Goal: Information Seeking & Learning: Learn about a topic

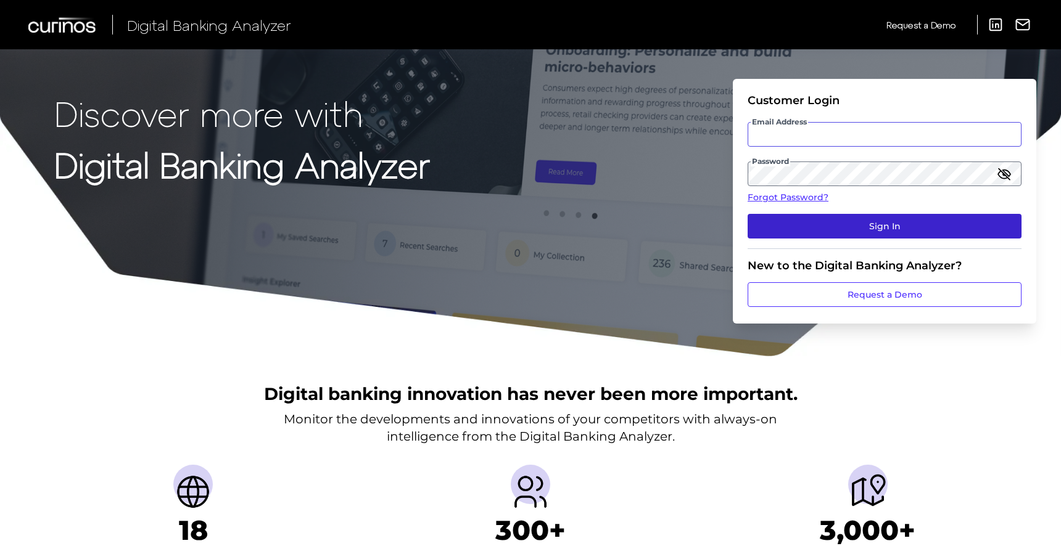
type input "[EMAIL_ADDRESS][DOMAIN_NAME]"
click at [888, 222] on button "Sign In" at bounding box center [884, 226] width 274 height 25
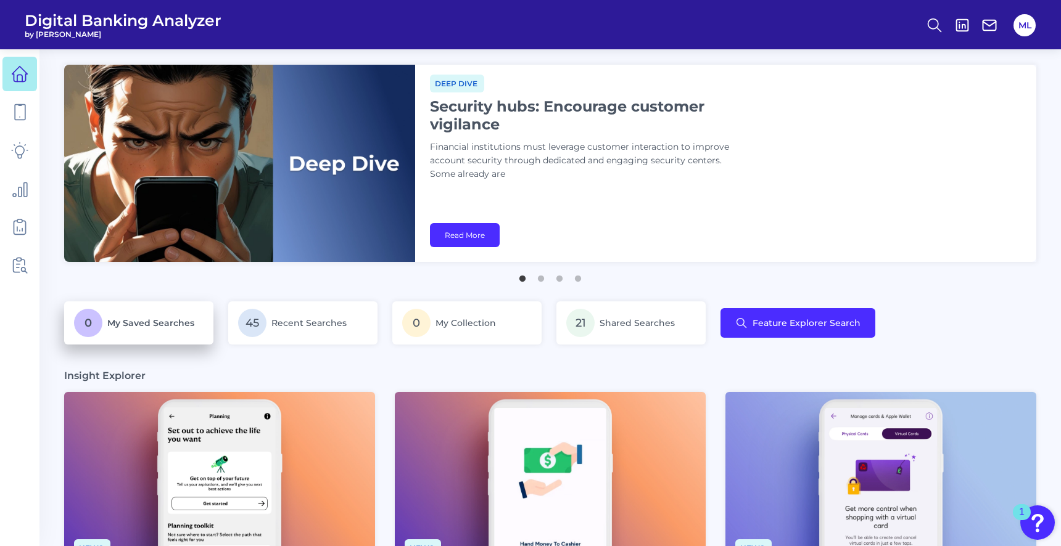
click at [139, 329] on p "0 My Saved Searches" at bounding box center [138, 323] width 129 height 28
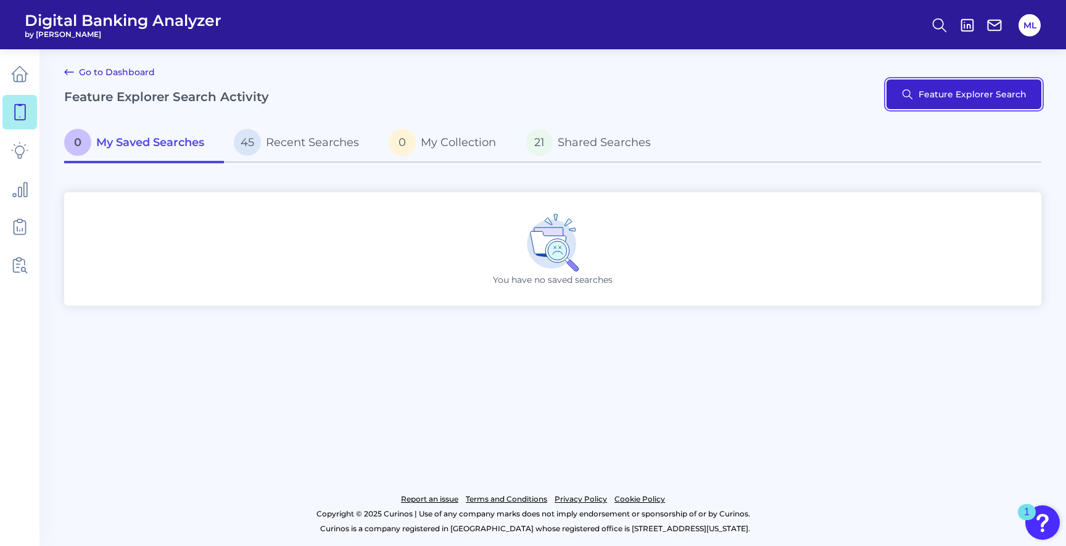
click at [929, 88] on button "Feature Explorer Search" at bounding box center [963, 95] width 155 height 30
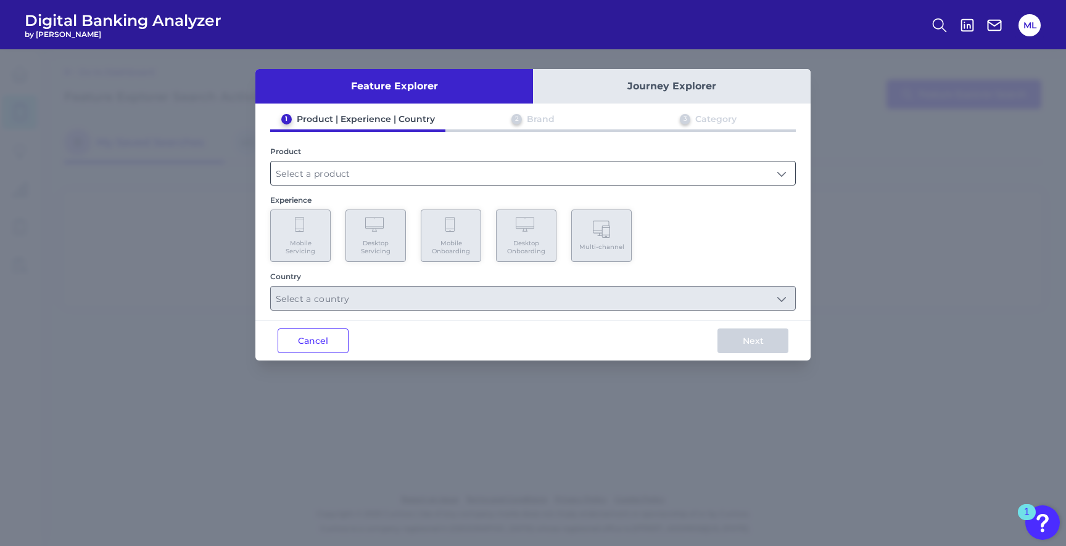
click at [342, 181] on input "text" at bounding box center [533, 173] width 524 height 23
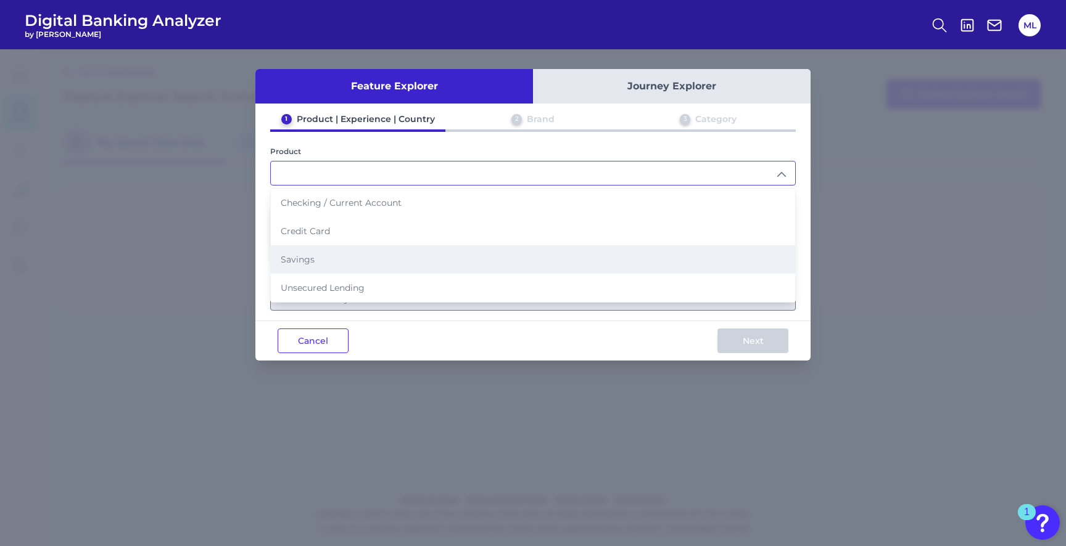
click at [326, 253] on li "Savings" at bounding box center [533, 259] width 524 height 28
type input "Savings"
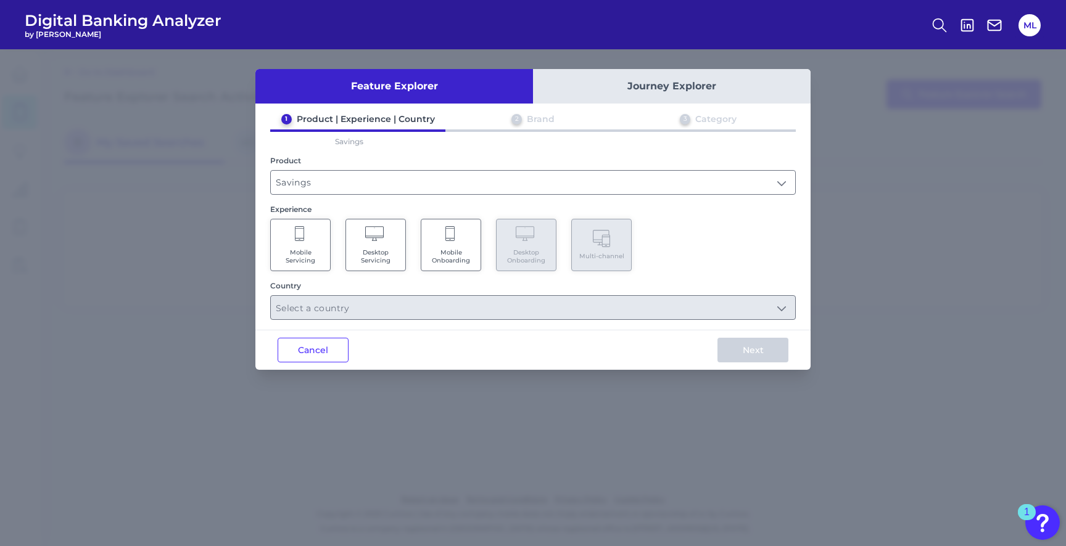
click at [289, 269] on Servicing "Mobile Servicing" at bounding box center [300, 245] width 60 height 52
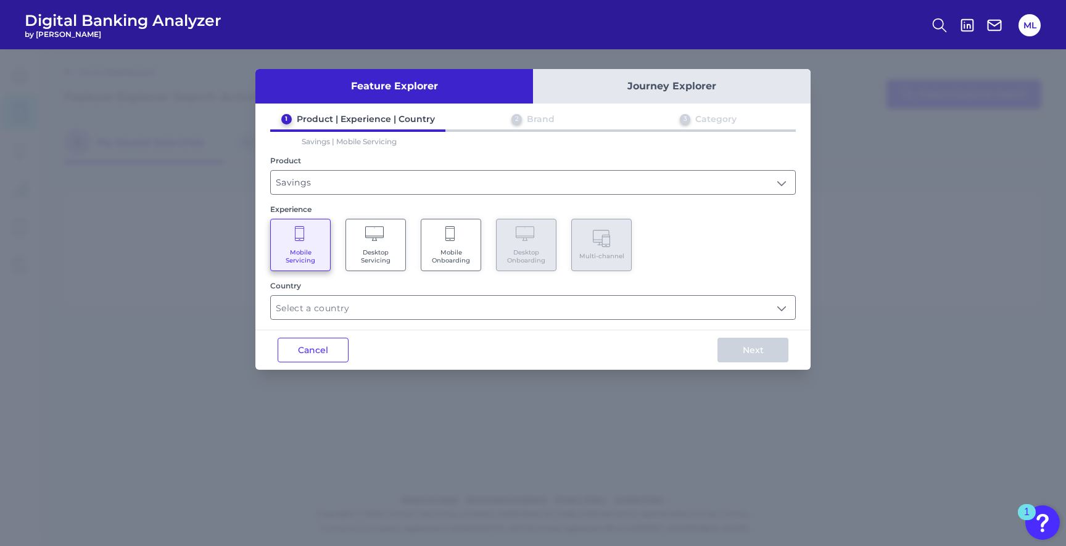
click at [361, 322] on div "Feature Explorer Journey Explorer 1 Product | Experience | Country 2 Brand 3 Ca…" at bounding box center [532, 219] width 555 height 301
click at [360, 311] on input "text" at bounding box center [533, 307] width 524 height 23
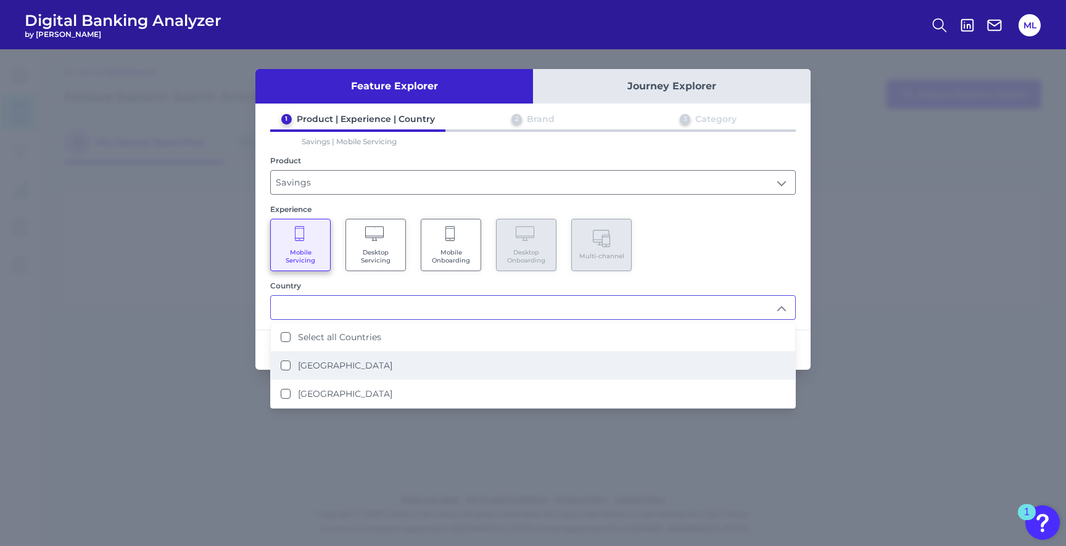
click at [347, 362] on label "[GEOGRAPHIC_DATA]" at bounding box center [345, 365] width 94 height 11
type input "[GEOGRAPHIC_DATA]"
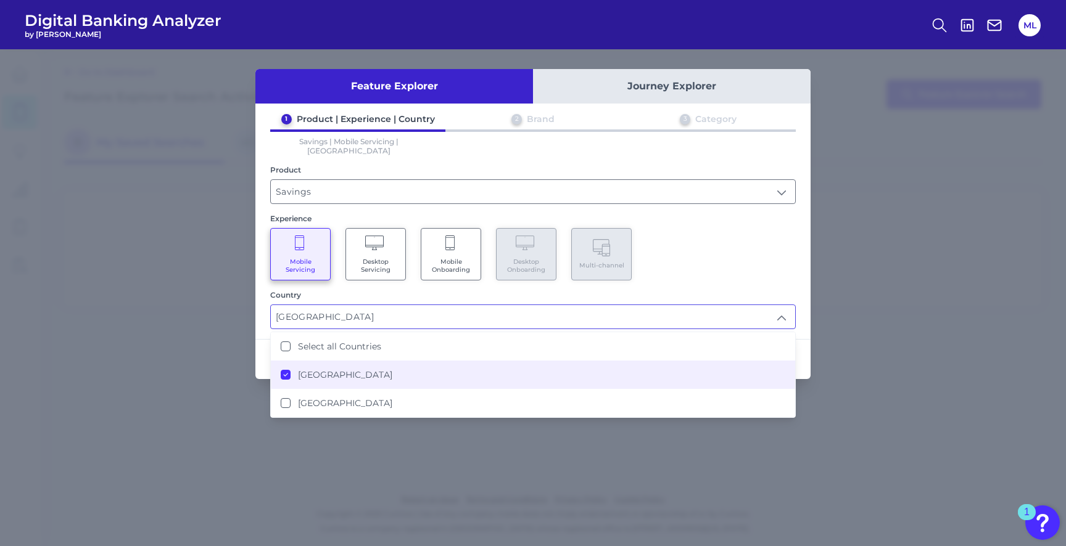
click at [715, 290] on div "Country [GEOGRAPHIC_DATA] [GEOGRAPHIC_DATA] Select all Countries [GEOGRAPHIC_DA…" at bounding box center [532, 309] width 525 height 39
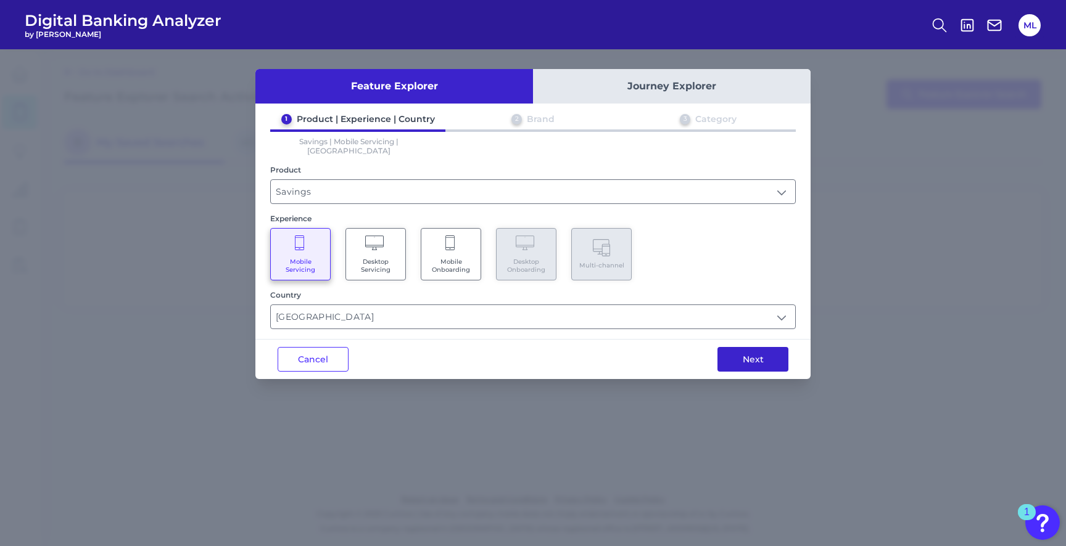
click at [742, 356] on button "Next" at bounding box center [752, 359] width 71 height 25
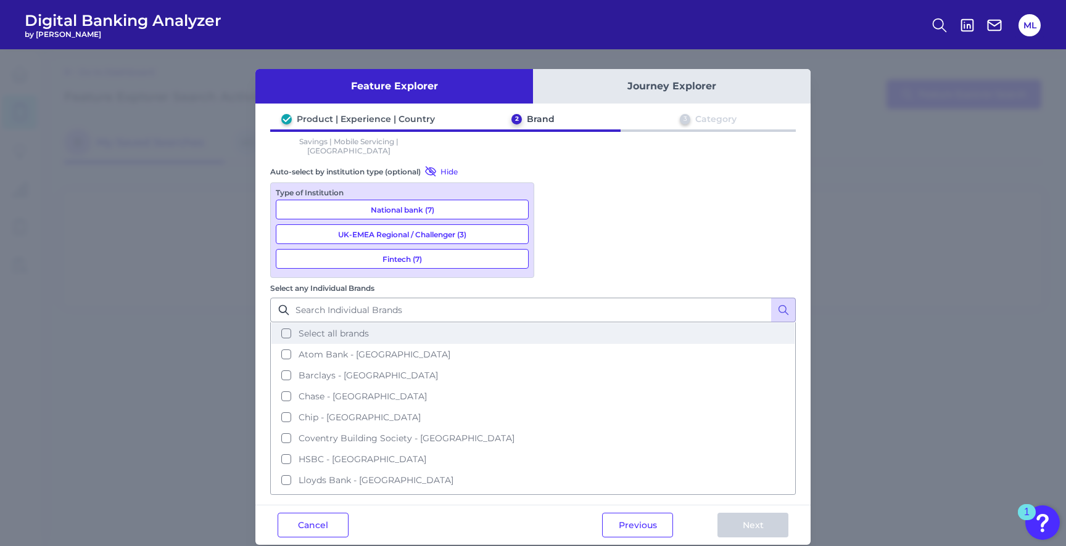
click at [369, 328] on span "Select all brands" at bounding box center [333, 333] width 70 height 11
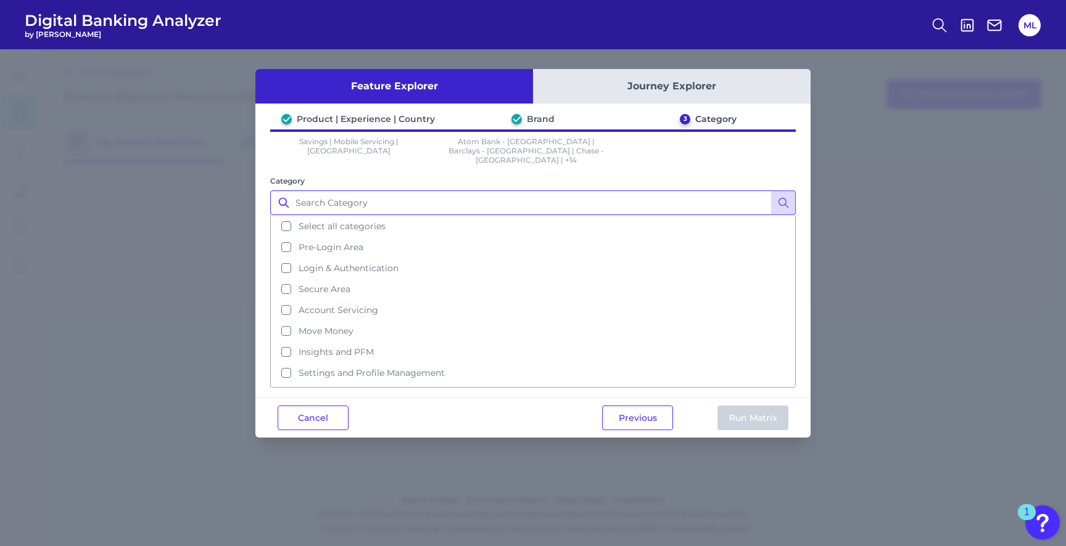
click at [342, 194] on input "Category" at bounding box center [532, 203] width 525 height 25
type input "close account"
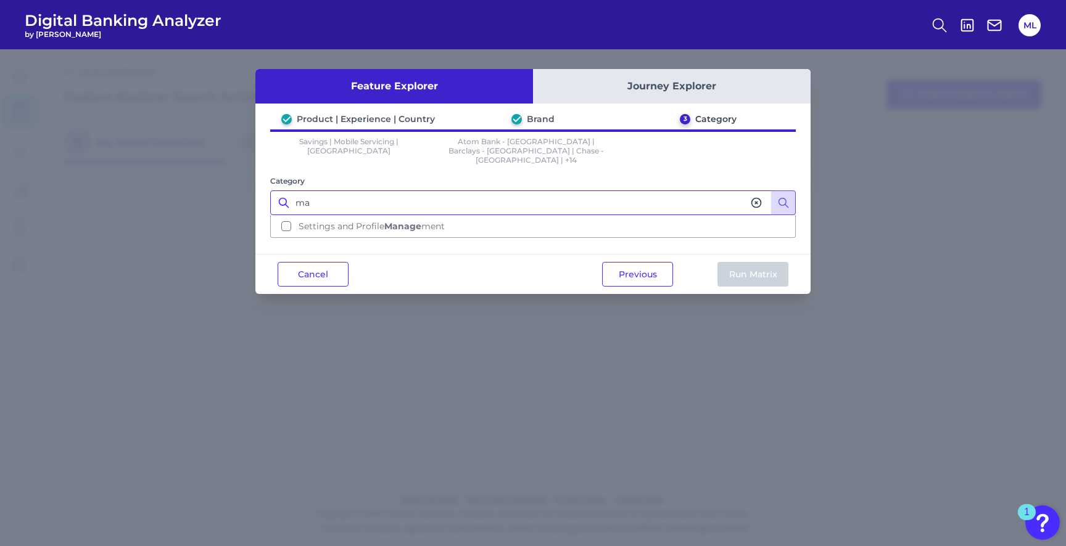
type input "m"
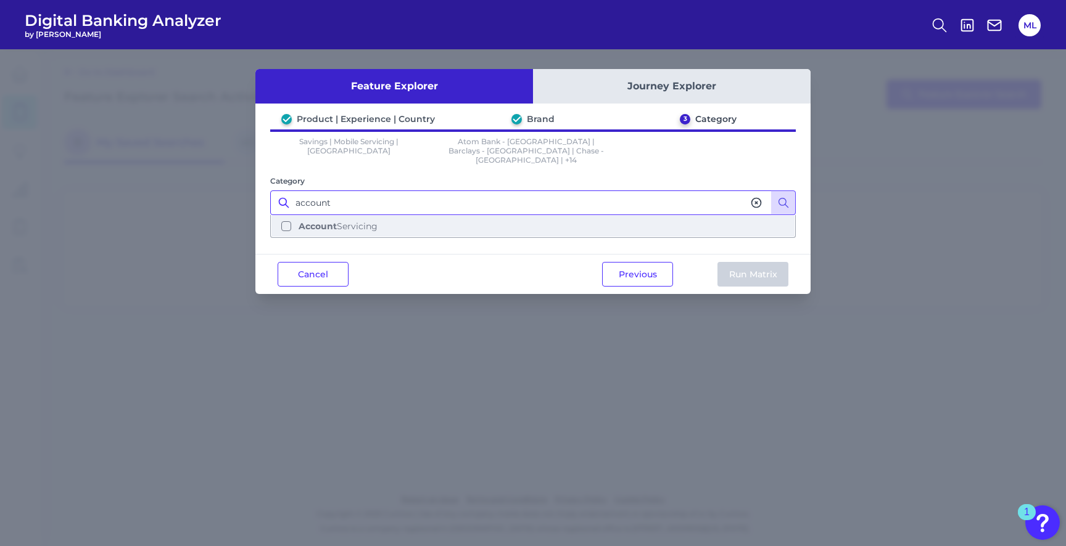
click at [372, 221] on span "Account Servicing" at bounding box center [337, 226] width 79 height 11
type input "account"
click at [762, 273] on button "Run Matrix" at bounding box center [752, 274] width 71 height 25
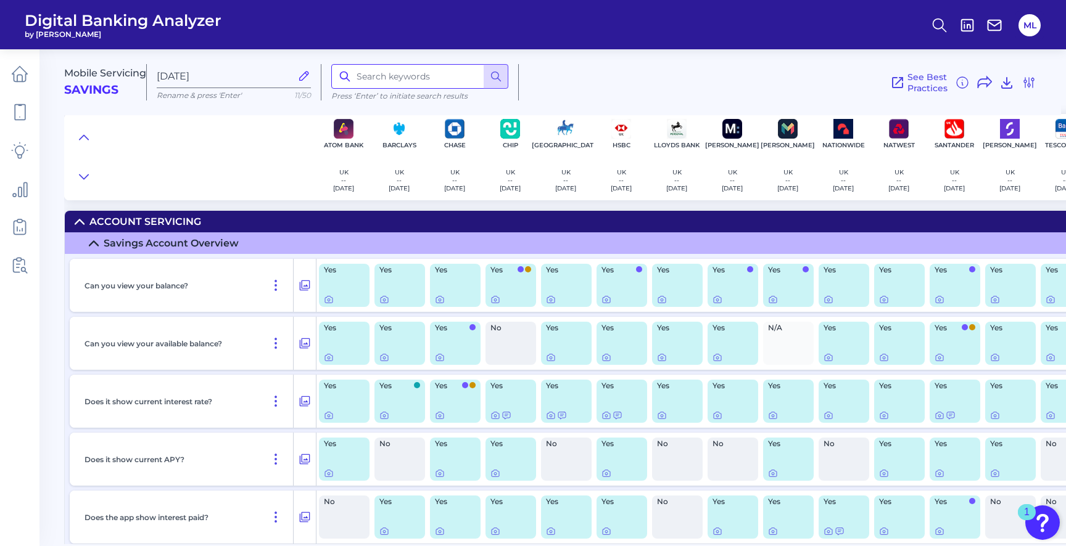
click at [385, 80] on input at bounding box center [419, 76] width 177 height 25
type input "close"
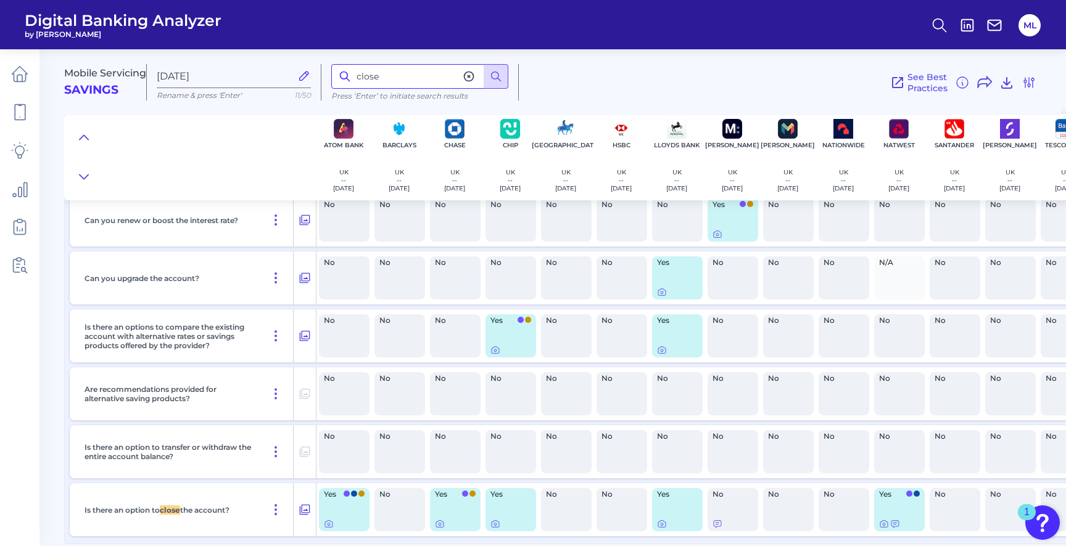
scroll to position [1839, 0]
click at [328, 521] on icon at bounding box center [329, 524] width 10 height 10
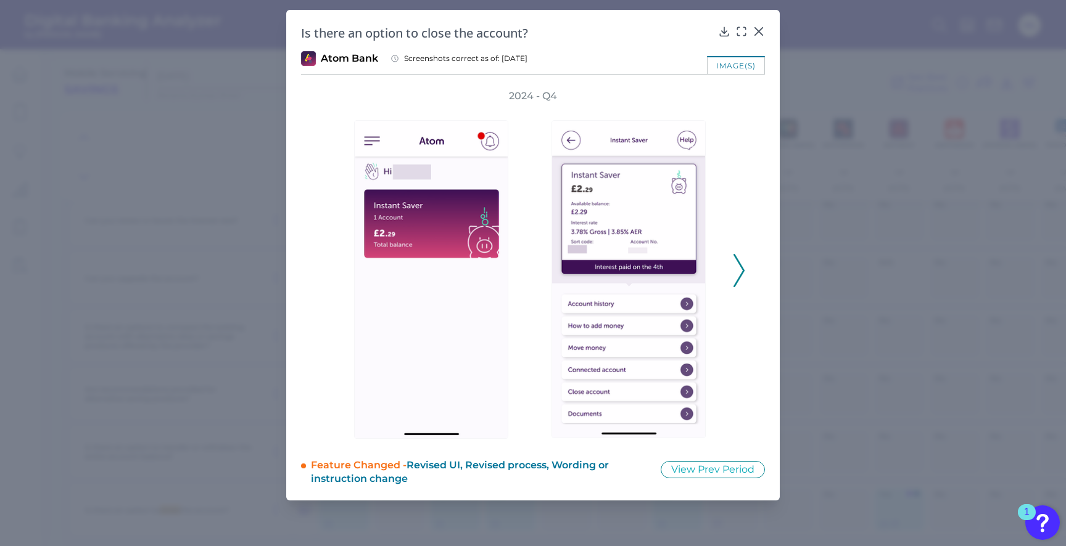
click at [739, 263] on polyline at bounding box center [738, 270] width 9 height 31
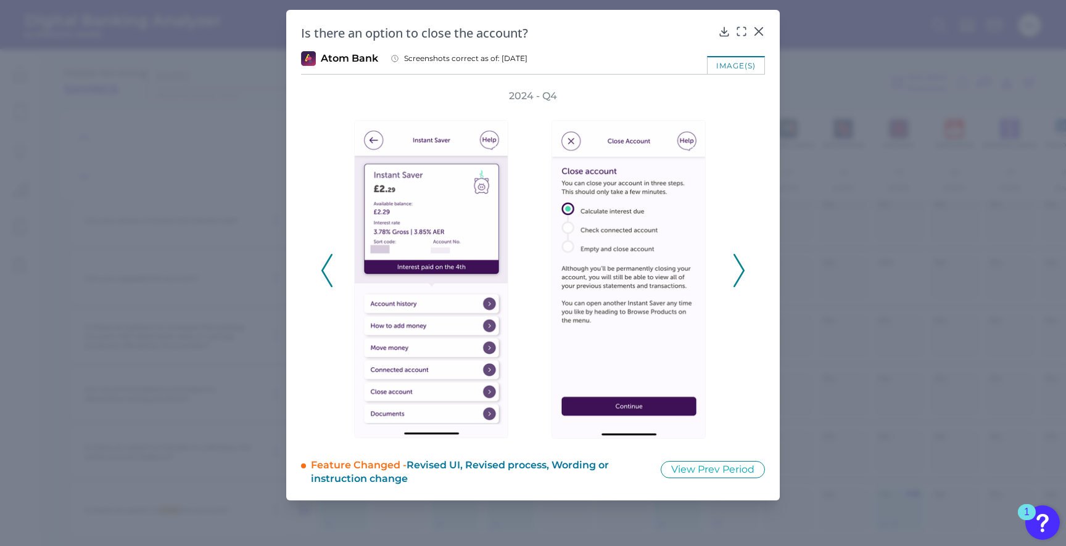
click at [739, 263] on polyline at bounding box center [738, 270] width 9 height 31
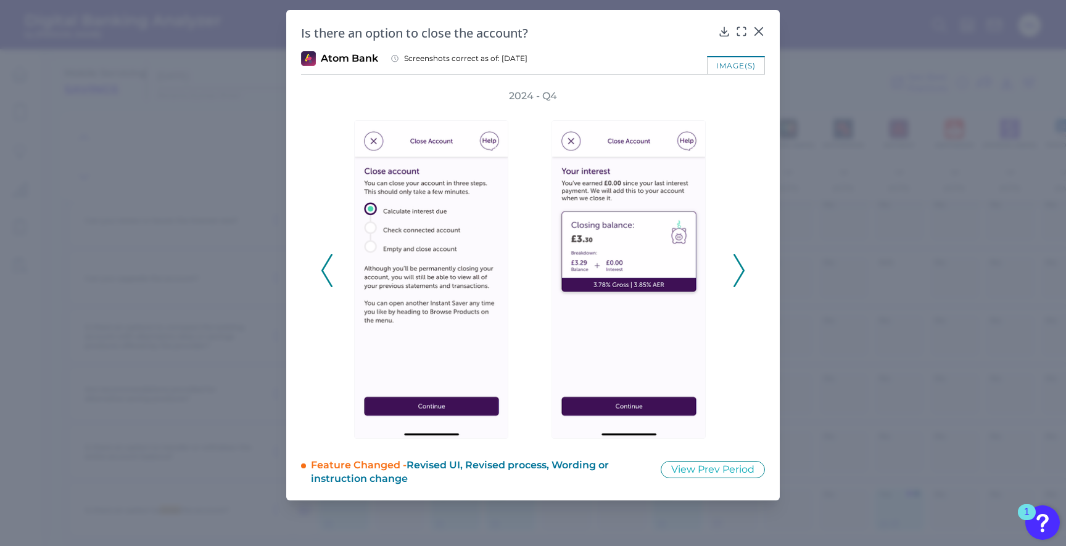
click at [739, 263] on polyline at bounding box center [738, 270] width 9 height 31
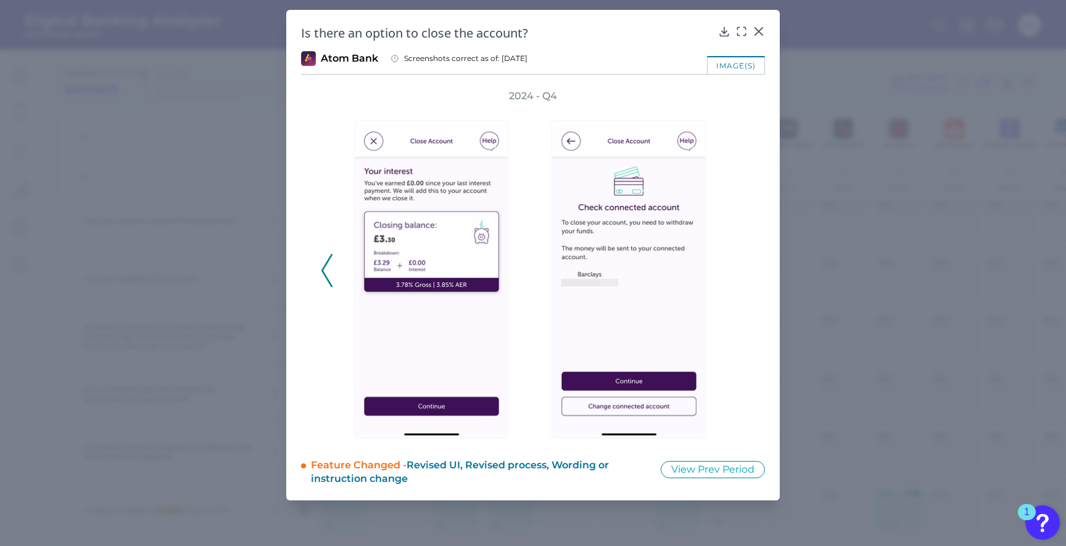
click at [739, 263] on div "2024 - Q4" at bounding box center [533, 264] width 424 height 350
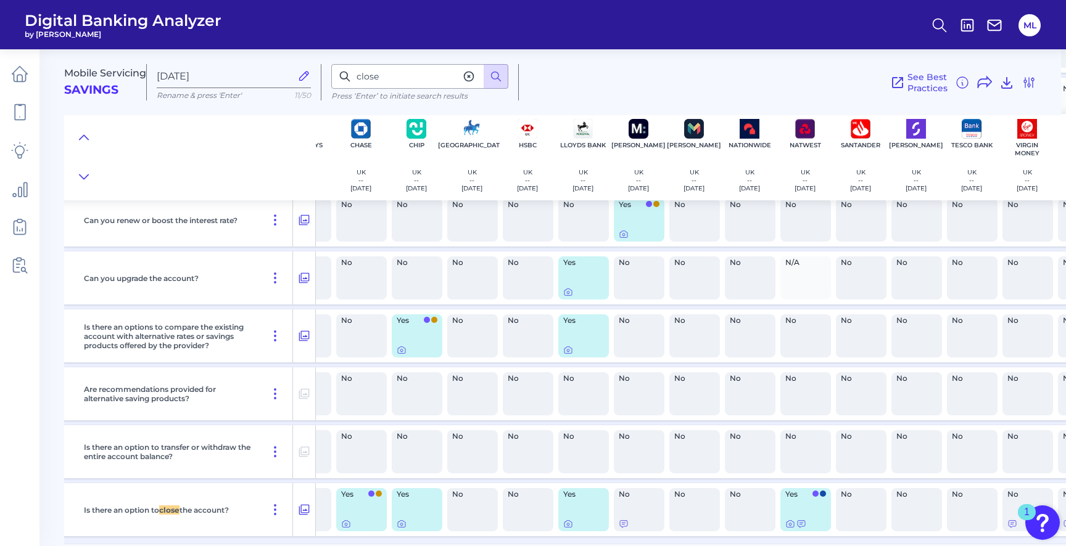
scroll to position [1839, 92]
click at [567, 516] on div at bounding box center [570, 512] width 12 height 12
click at [593, 499] on div "Yes" at bounding box center [584, 509] width 51 height 43
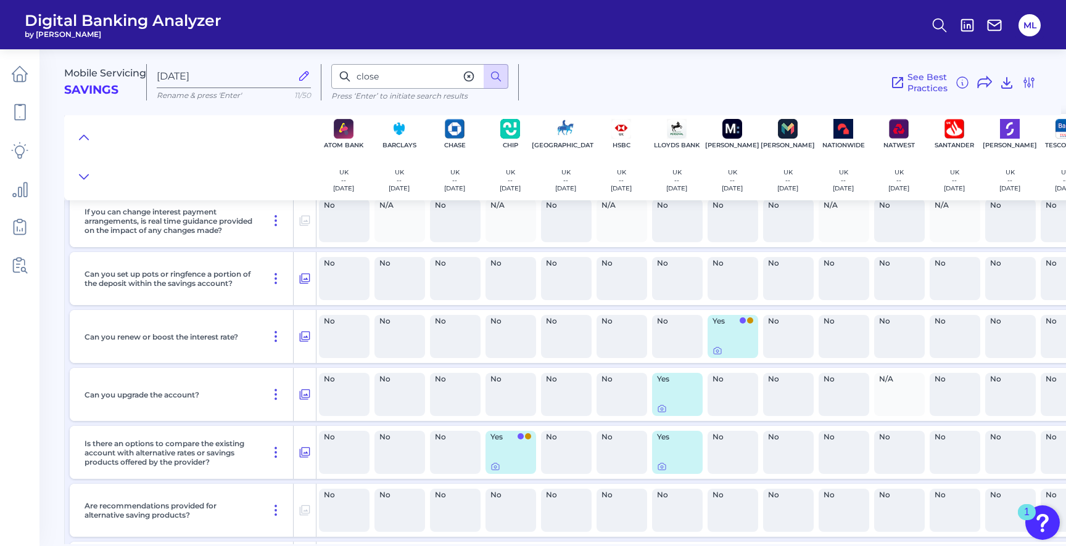
scroll to position [1839, 0]
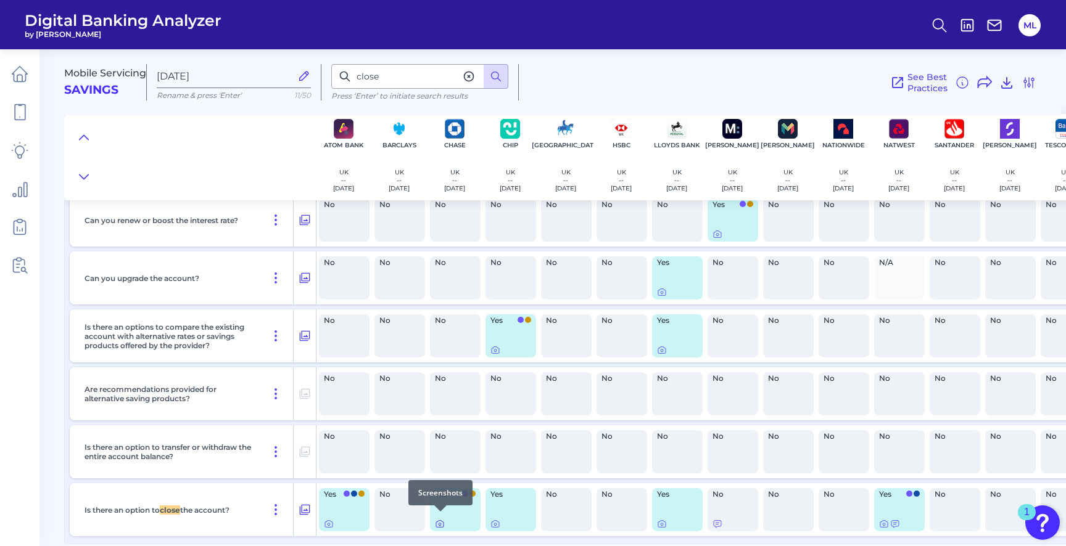
click at [439, 519] on icon at bounding box center [440, 524] width 10 height 10
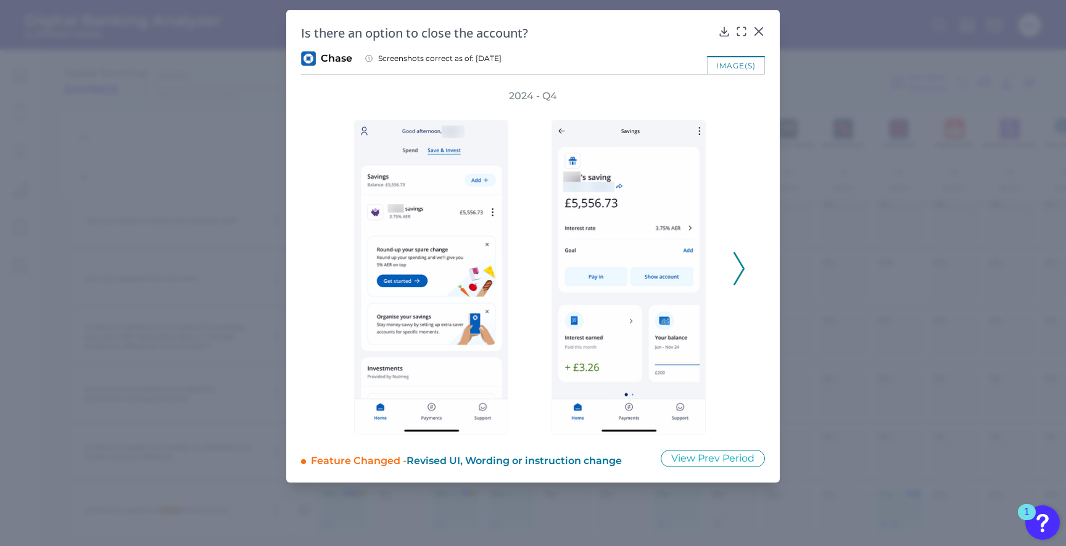
click at [738, 260] on polyline at bounding box center [738, 268] width 9 height 31
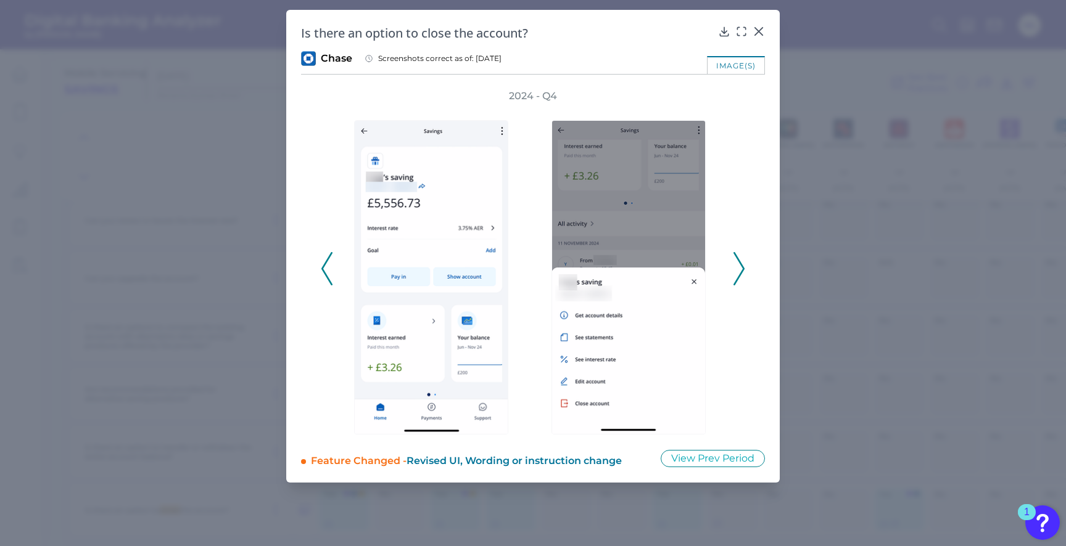
click at [739, 261] on polyline at bounding box center [738, 268] width 9 height 31
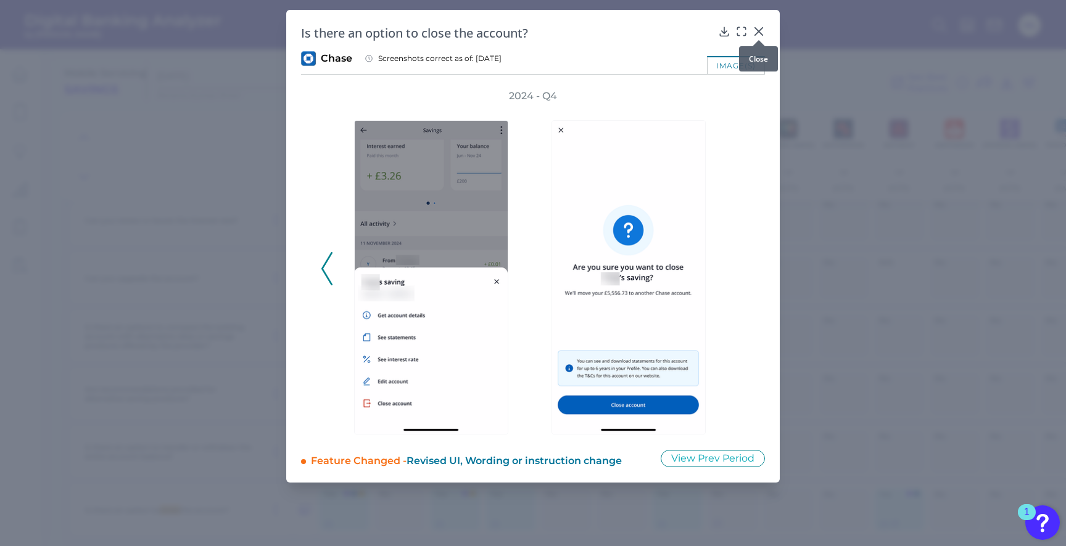
click at [758, 36] on div at bounding box center [758, 40] width 12 height 12
click at [756, 28] on icon at bounding box center [758, 31] width 12 height 12
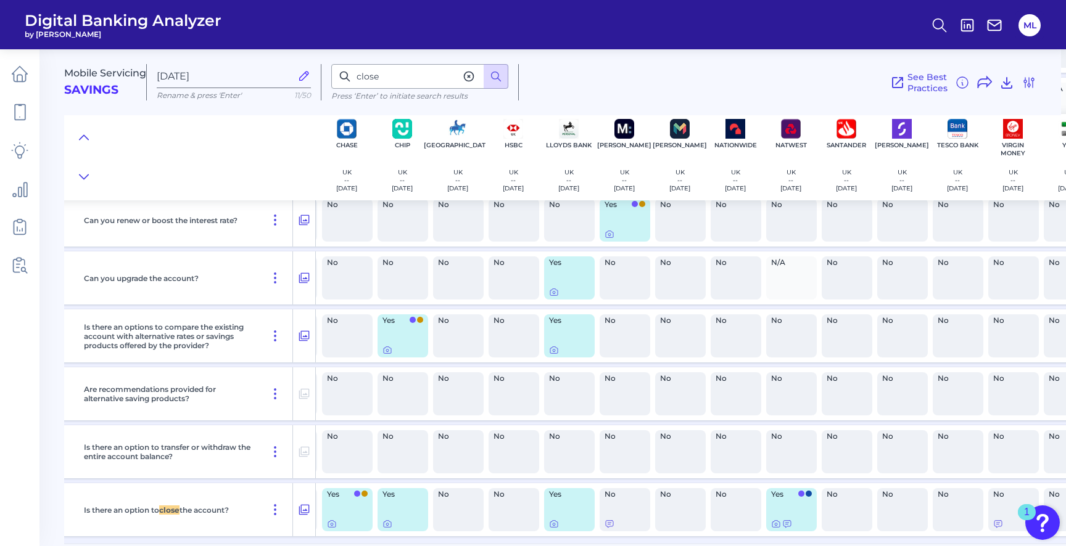
scroll to position [1839, 205]
